Goal: Understand process/instructions: Learn how to perform a task or action

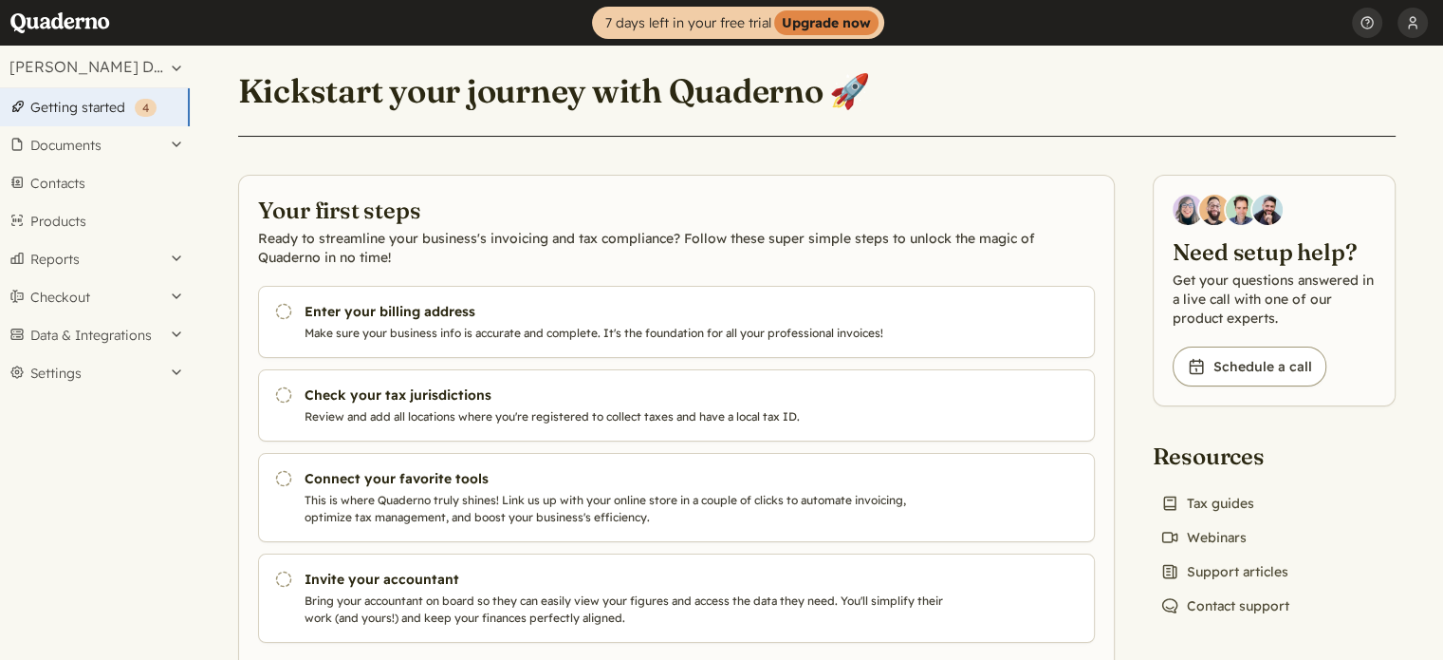
scroll to position [57, 0]
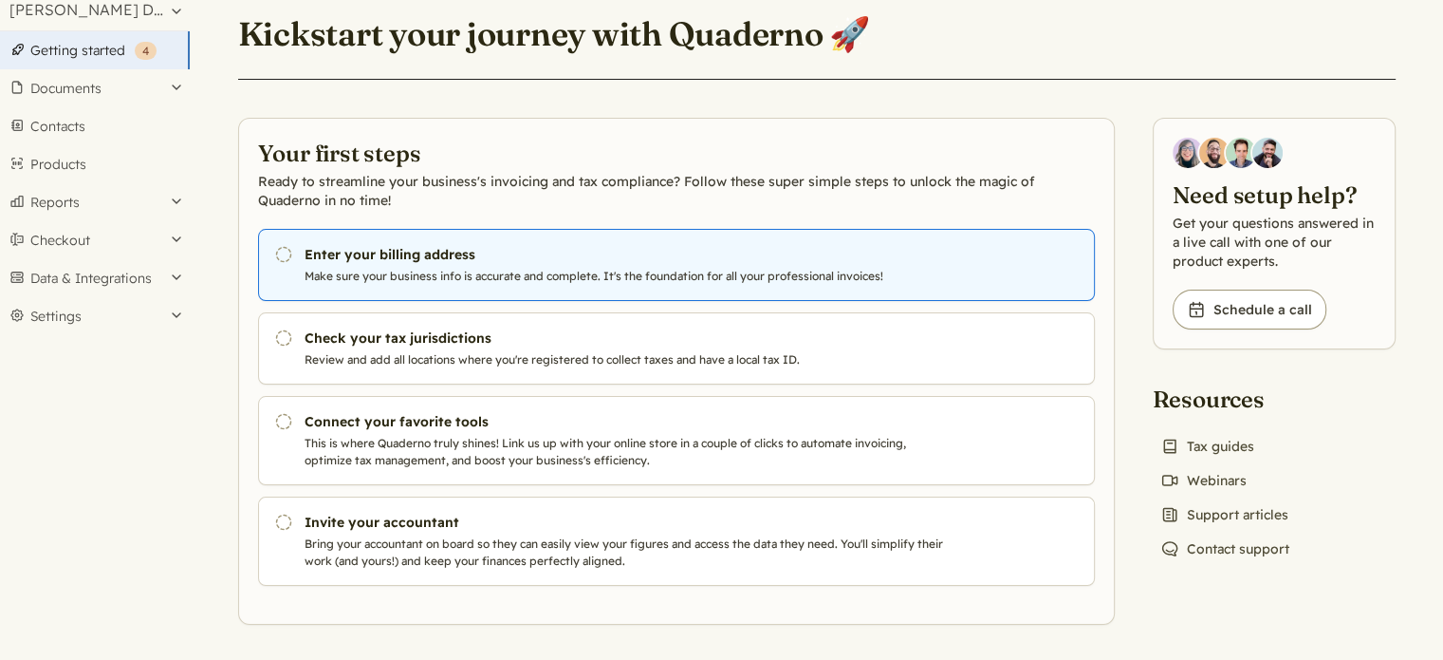
click at [393, 257] on h3 "Enter your billing address" at bounding box center [628, 254] width 647 height 19
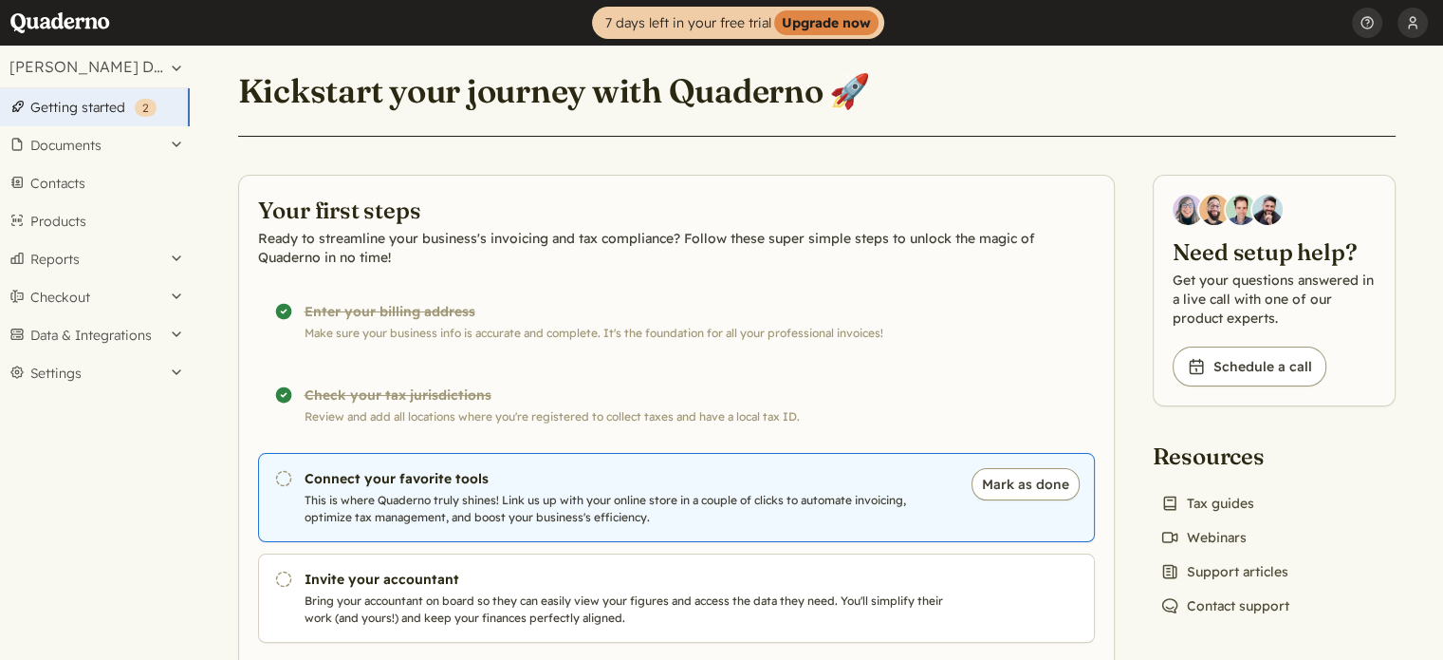
click at [526, 519] on p "This is where Quaderno truly shines! Link us up with your online store in a cou…" at bounding box center [628, 509] width 647 height 34
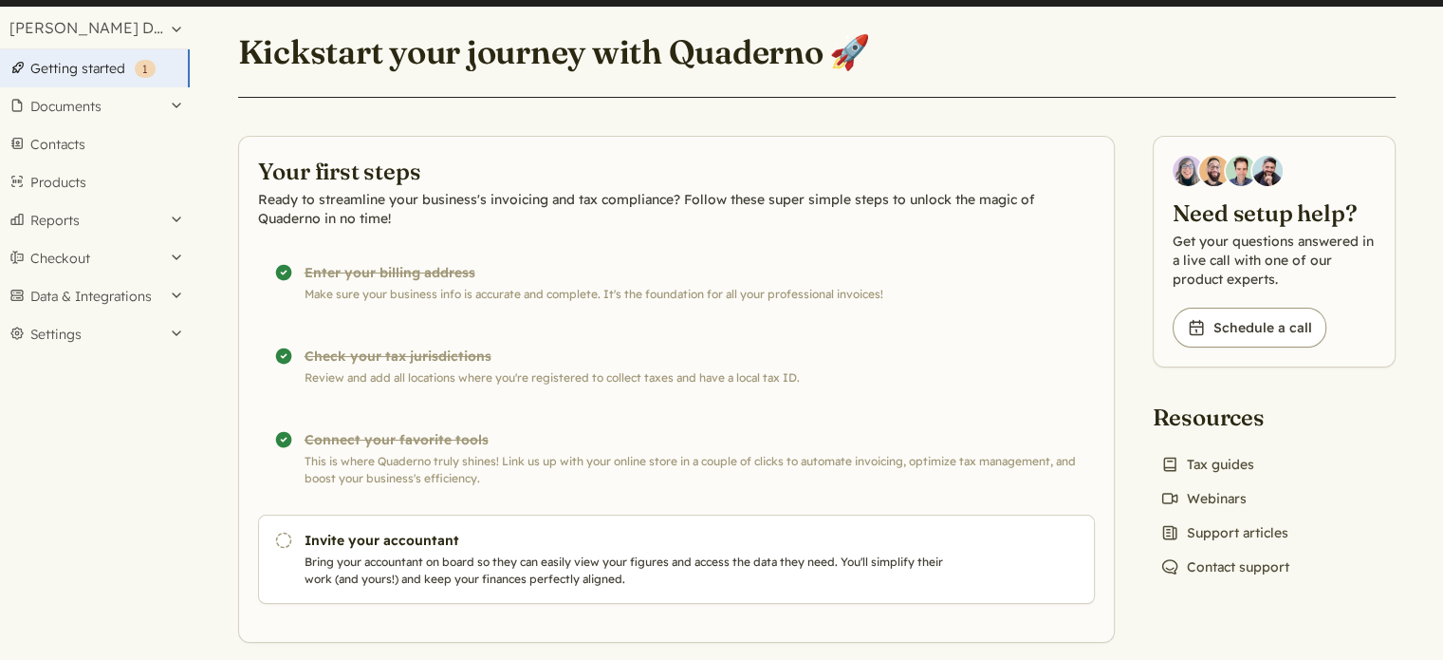
scroll to position [57, 0]
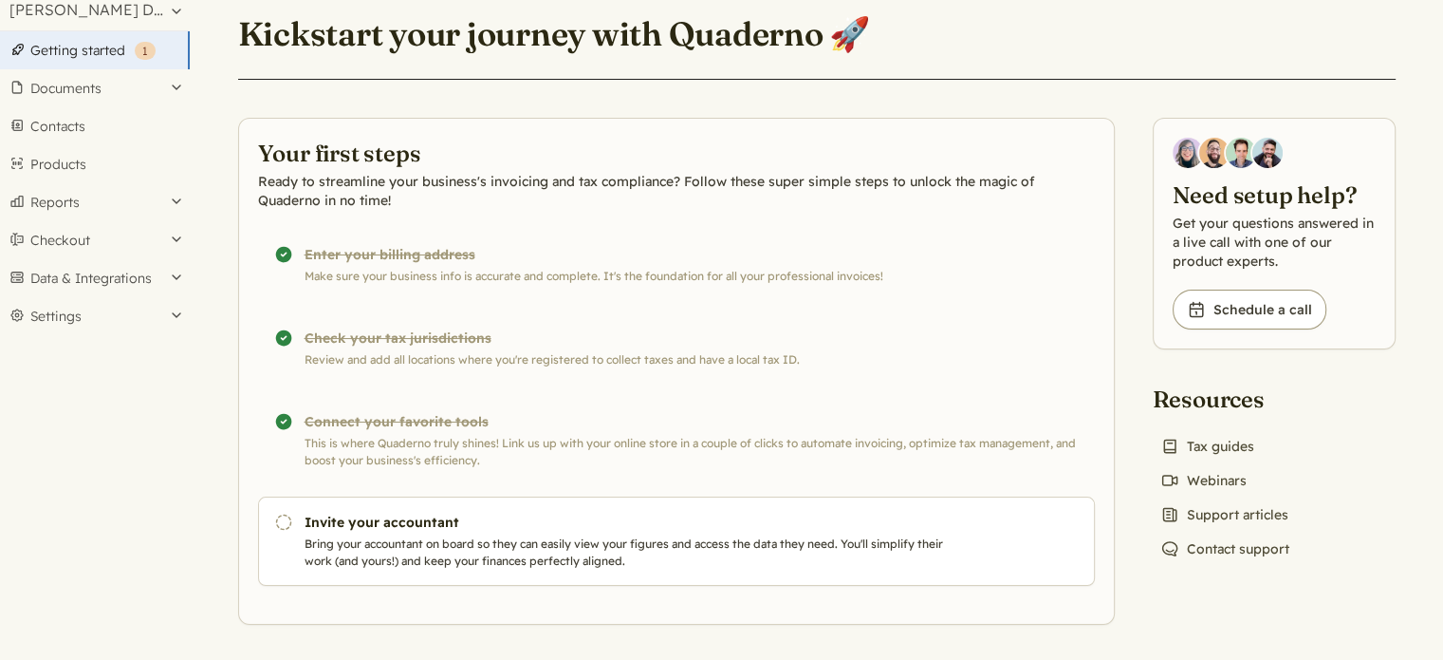
click at [466, 352] on div "Completed! Check your tax jurisdictions Review and add all locations where you'…" at bounding box center [676, 348] width 837 height 72
click at [394, 419] on div "Completed! Connect your favorite tools This is where Quaderno truly shines! Lin…" at bounding box center [676, 440] width 837 height 89
click at [136, 272] on button "Data & Integrations" at bounding box center [95, 278] width 190 height 38
click at [76, 314] on link "Integrations" at bounding box center [95, 310] width 190 height 27
click at [991, 530] on button "Mark as done" at bounding box center [1026, 528] width 108 height 32
